Goal: Transaction & Acquisition: Purchase product/service

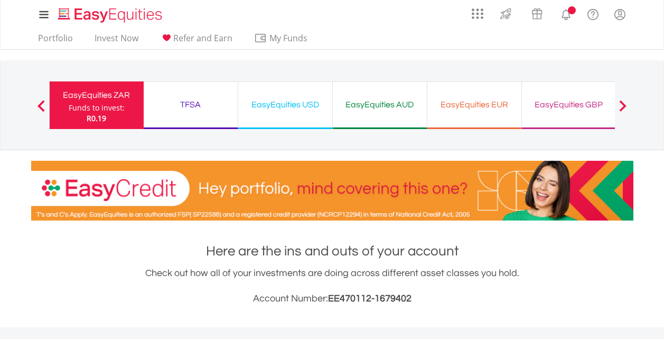
click at [622, 109] on span at bounding box center [622, 106] width 7 height 12
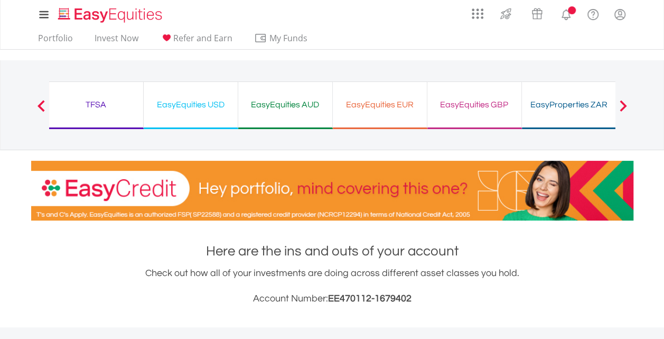
click at [622, 109] on span at bounding box center [622, 106] width 7 height 12
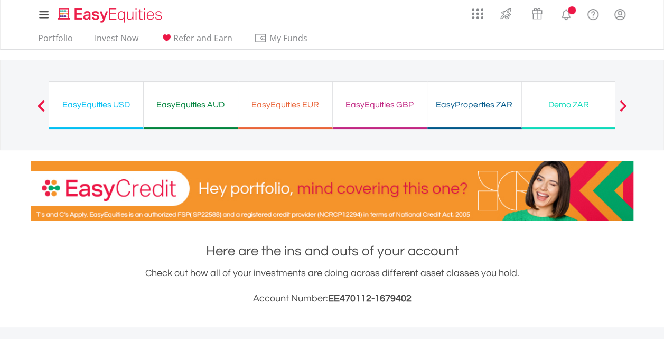
click at [622, 109] on span at bounding box center [622, 106] width 7 height 12
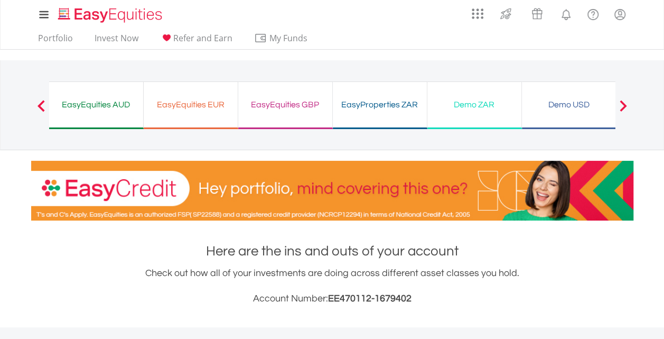
click at [577, 109] on div "Demo USD" at bounding box center [569, 104] width 81 height 15
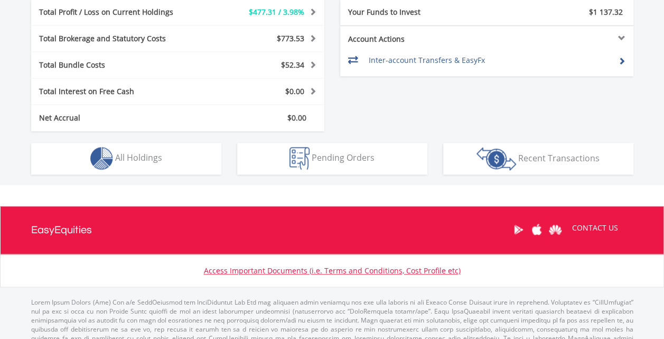
scroll to position [617, 0]
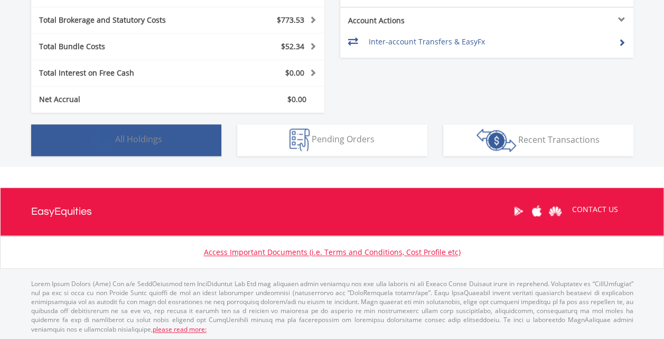
click at [197, 146] on button "Holdings All Holdings" at bounding box center [126, 140] width 190 height 32
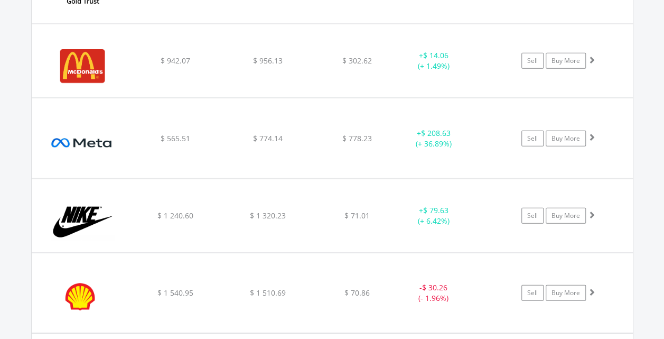
scroll to position [1366, 0]
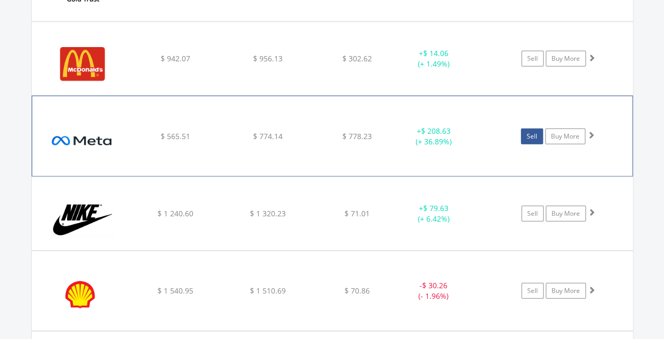
click at [530, 135] on link "Sell" at bounding box center [532, 136] width 22 height 16
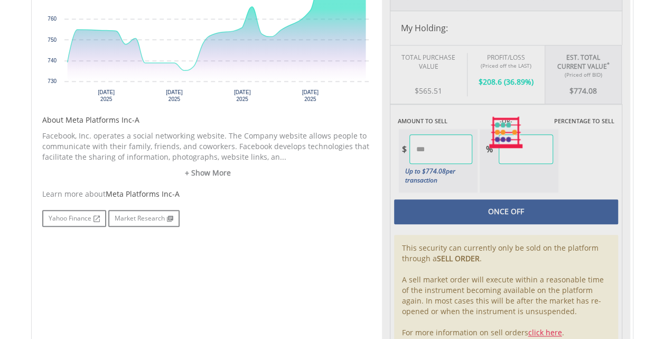
type input "******"
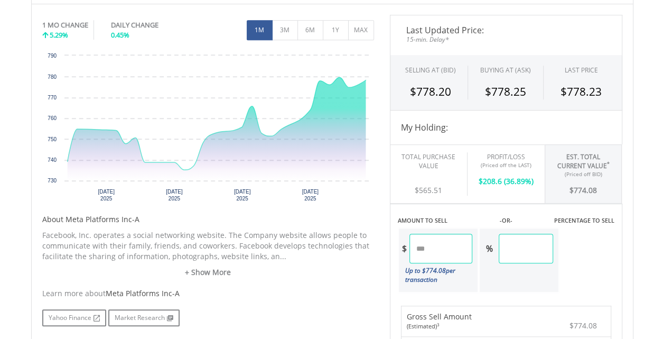
scroll to position [321, 0]
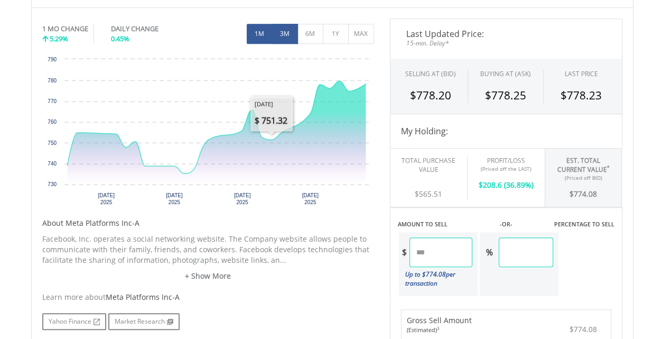
click at [290, 38] on button "3M" at bounding box center [285, 34] width 26 height 20
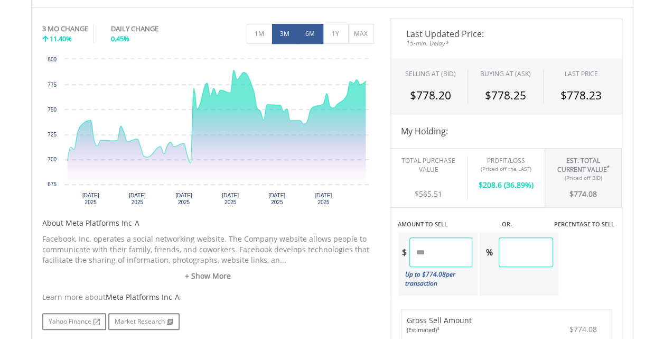
click at [307, 32] on button "6M" at bounding box center [311, 34] width 26 height 20
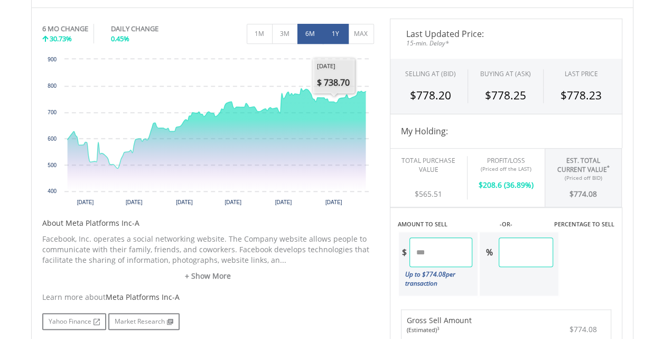
click at [340, 36] on button "1Y" at bounding box center [336, 34] width 26 height 20
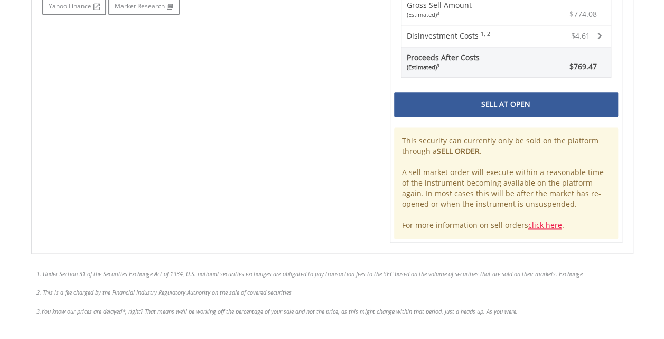
scroll to position [688, 0]
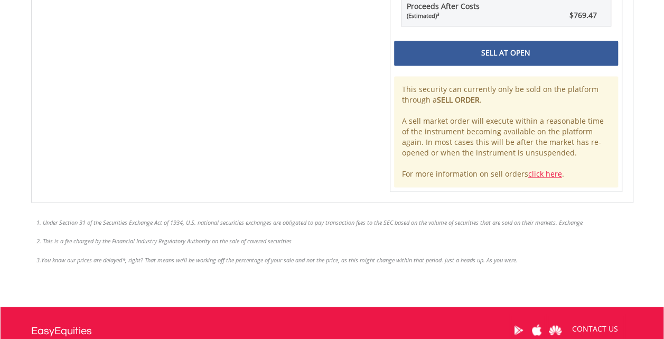
click at [547, 57] on div "Sell At Open" at bounding box center [506, 53] width 224 height 24
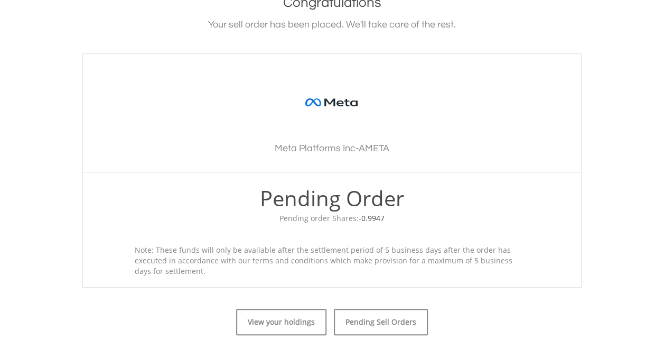
scroll to position [305, 0]
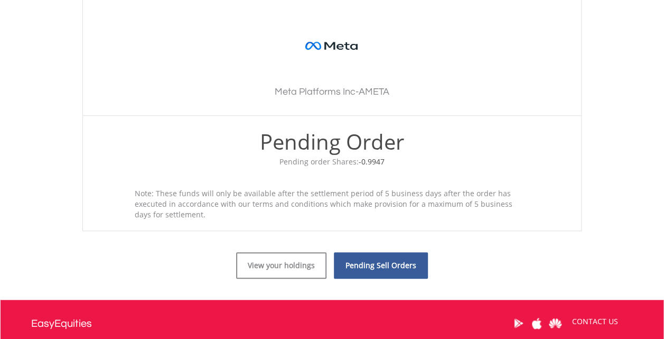
click at [355, 261] on link "Pending Sell Orders" at bounding box center [381, 265] width 94 height 26
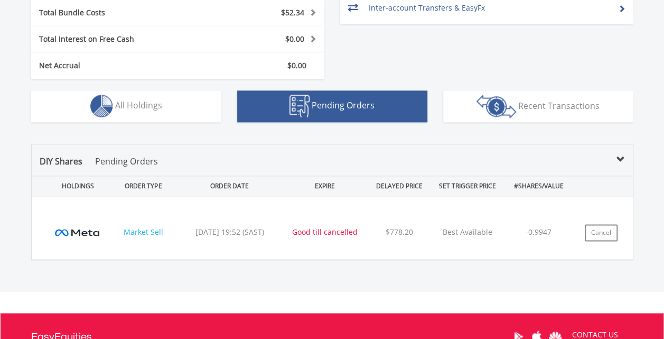
scroll to position [660, 0]
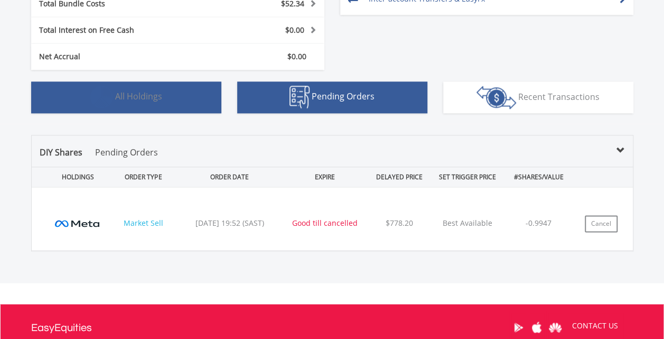
click at [167, 109] on button "Holdings All Holdings" at bounding box center [126, 97] width 190 height 32
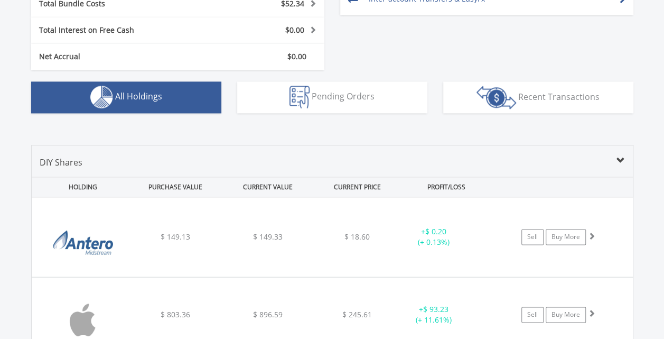
scroll to position [804, 0]
